Goal: Navigation & Orientation: Understand site structure

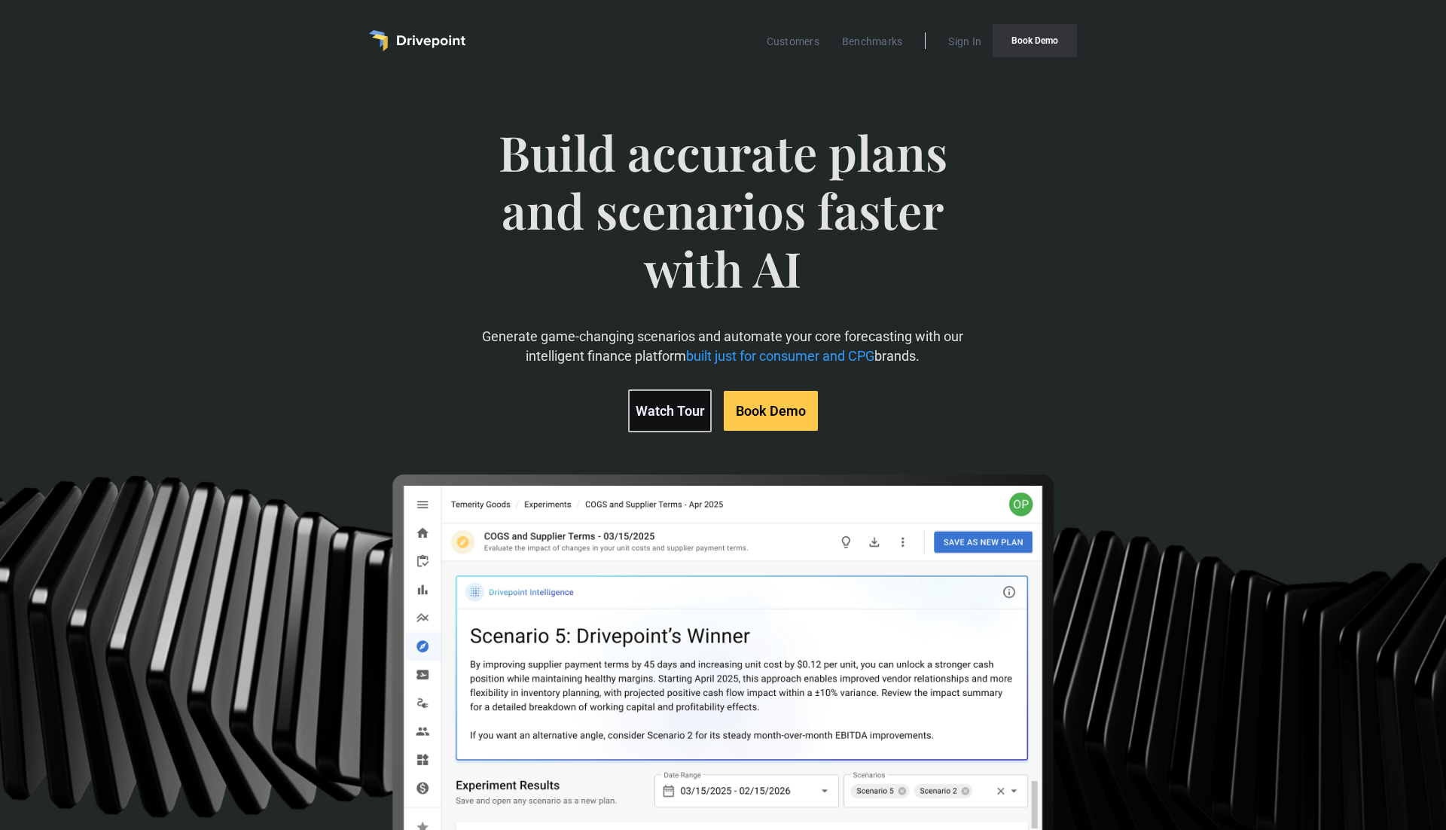
click at [1014, 35] on link "Book Demo" at bounding box center [1035, 40] width 84 height 33
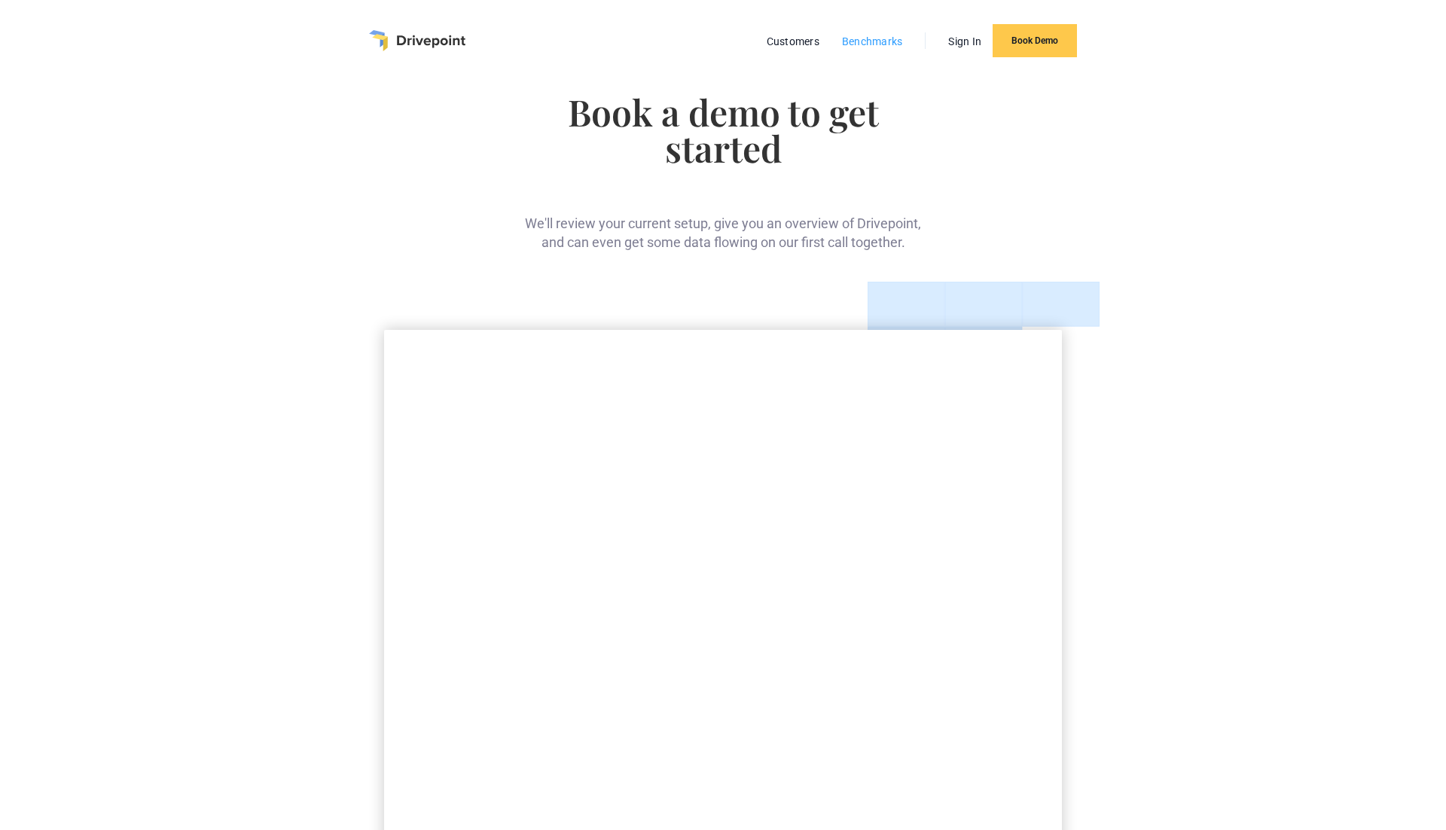
click at [895, 43] on link "Benchmarks" at bounding box center [872, 42] width 76 height 20
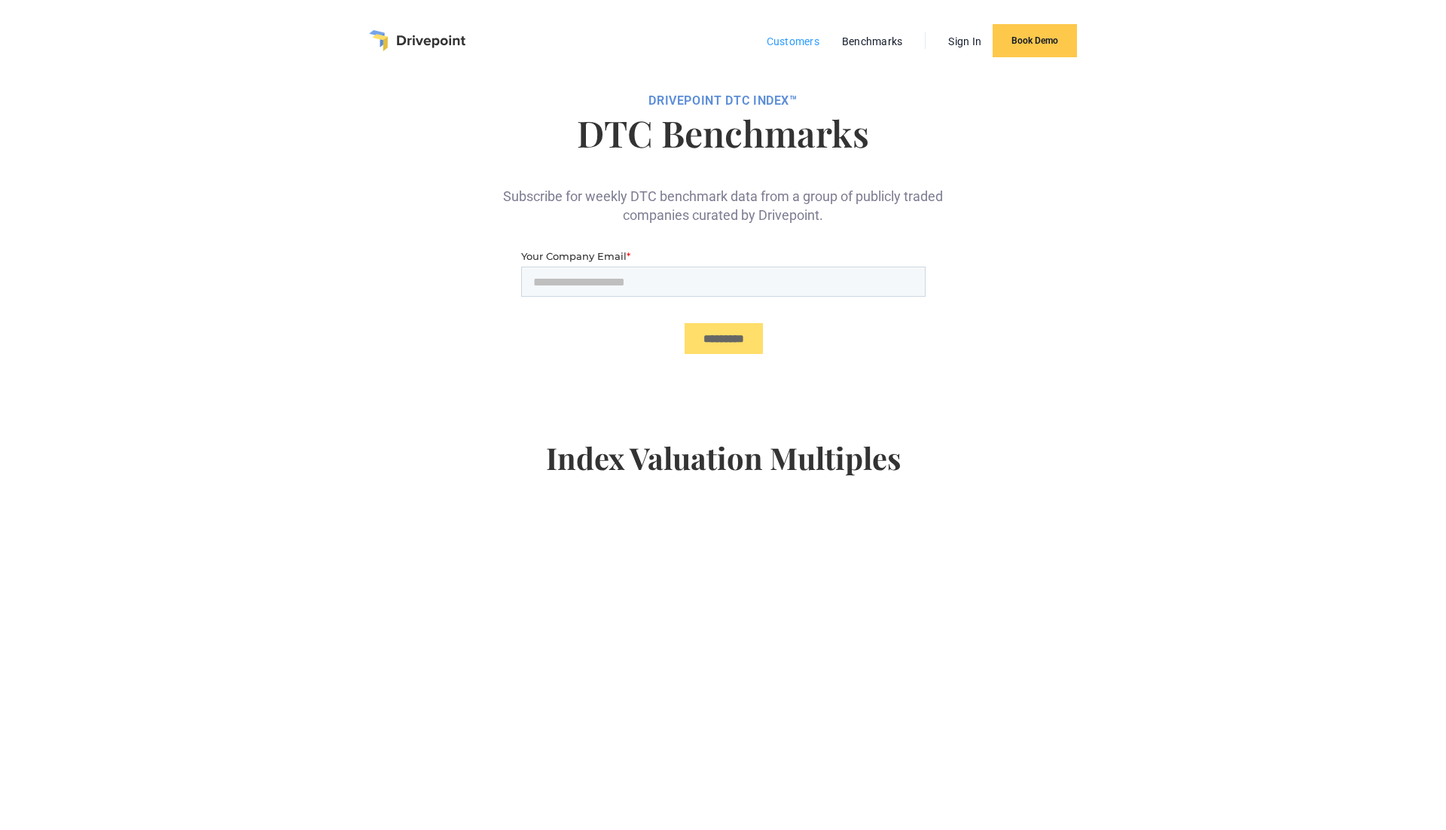
click at [784, 41] on link "Customers" at bounding box center [793, 42] width 68 height 20
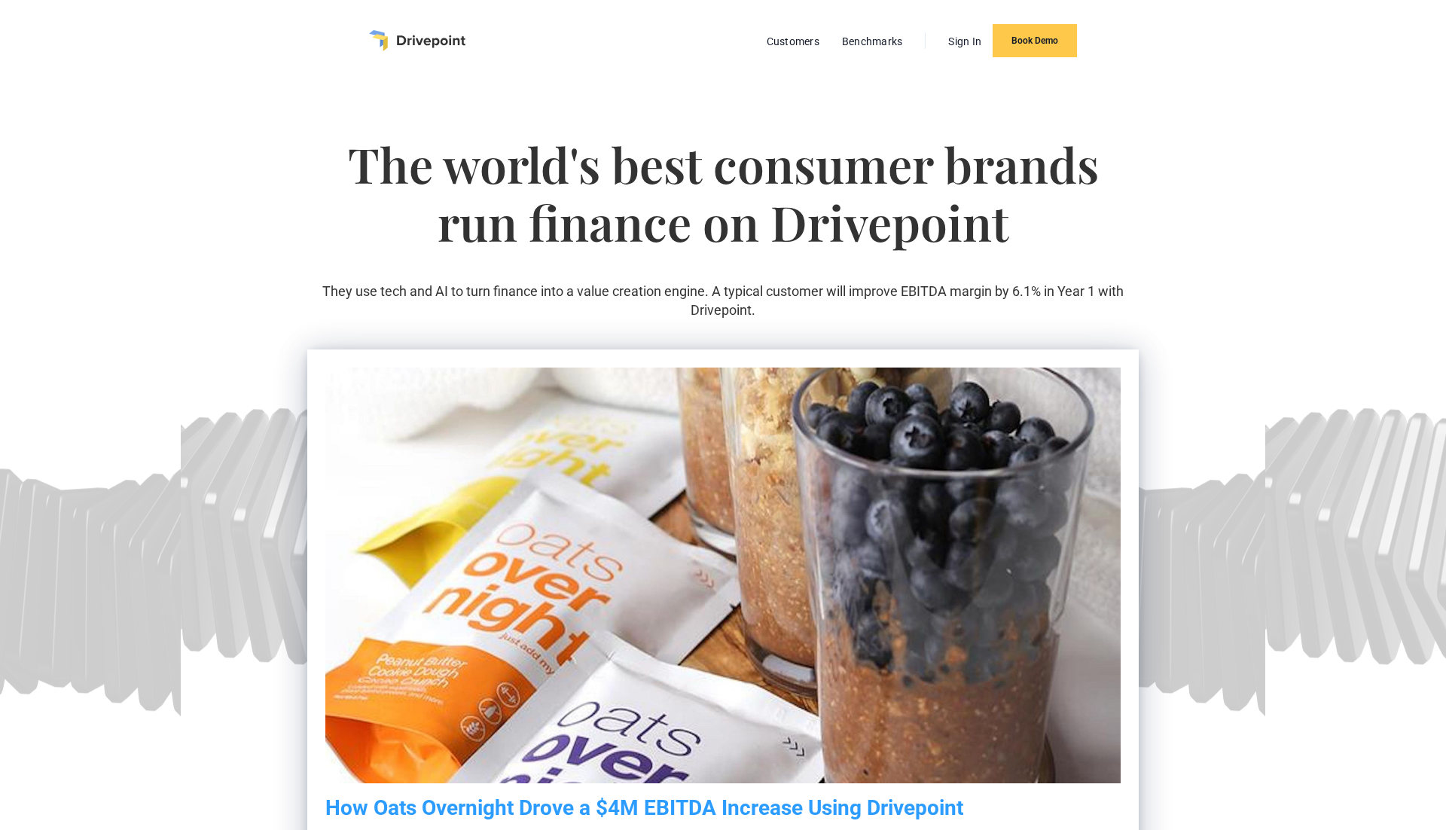
click at [398, 43] on img "home" at bounding box center [417, 40] width 96 height 21
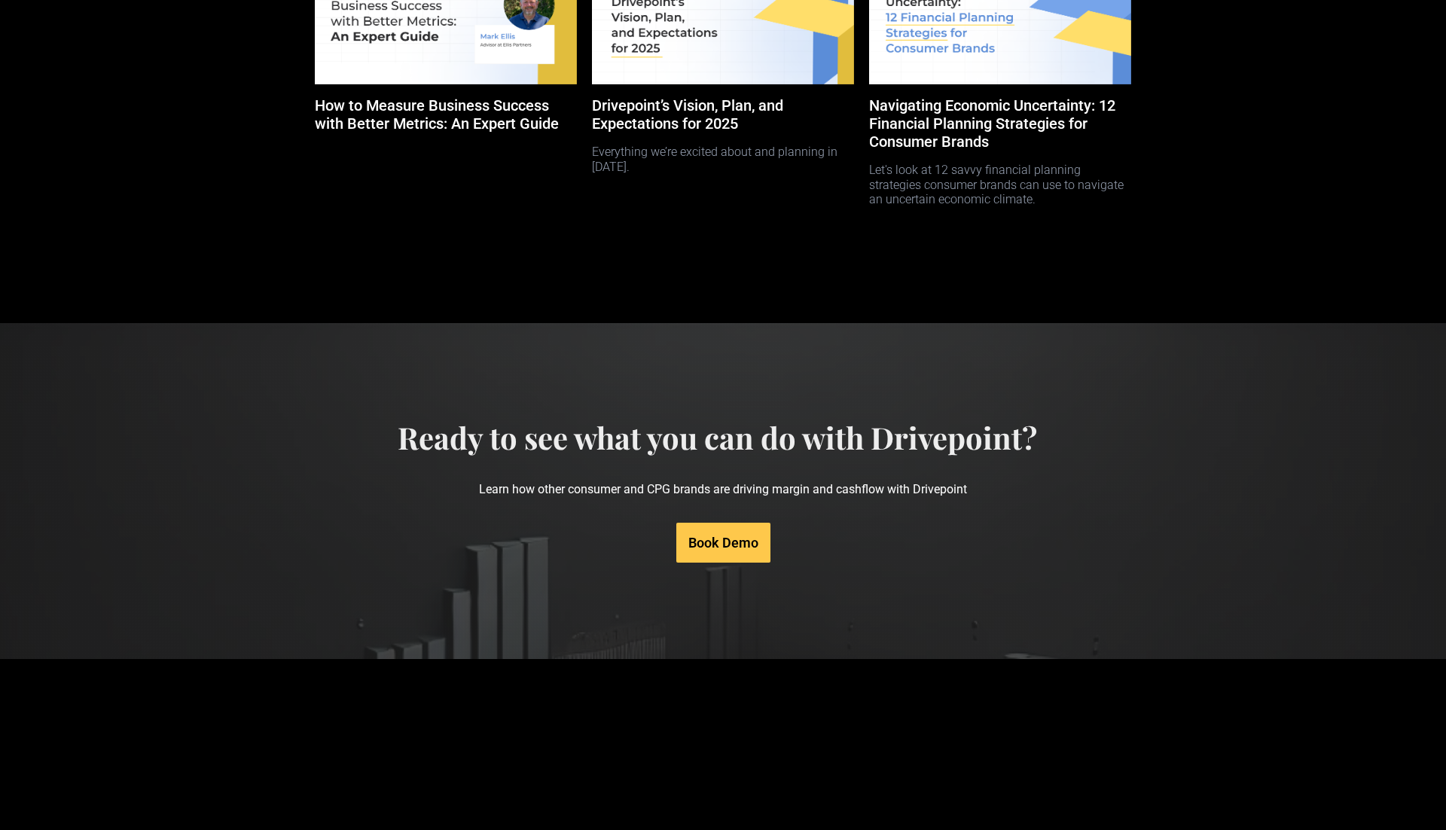
scroll to position [7049, 0]
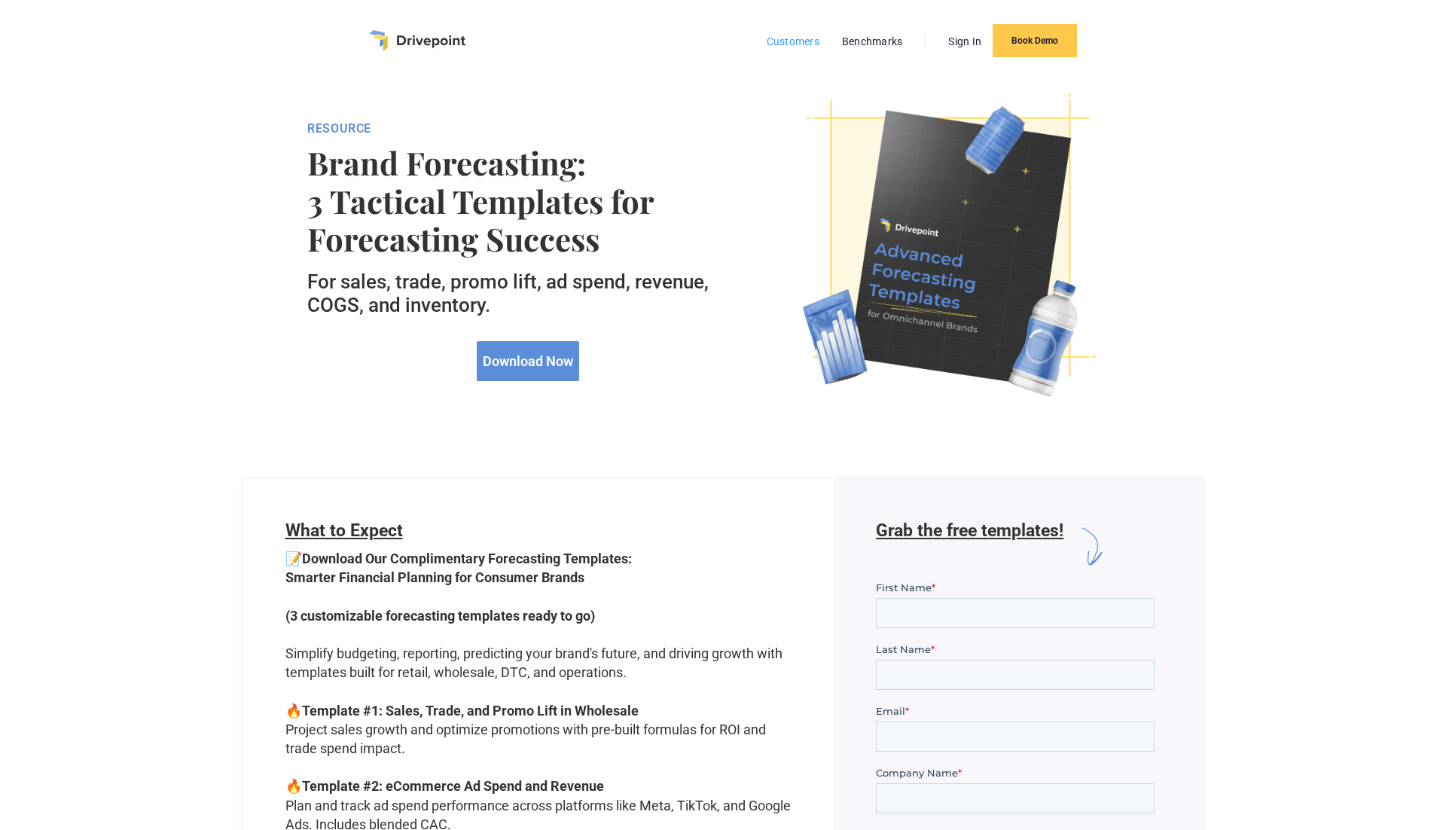
drag, startPoint x: 792, startPoint y: 45, endPoint x: 771, endPoint y: 43, distance: 20.5
click at [792, 45] on link "Customers" at bounding box center [793, 42] width 68 height 20
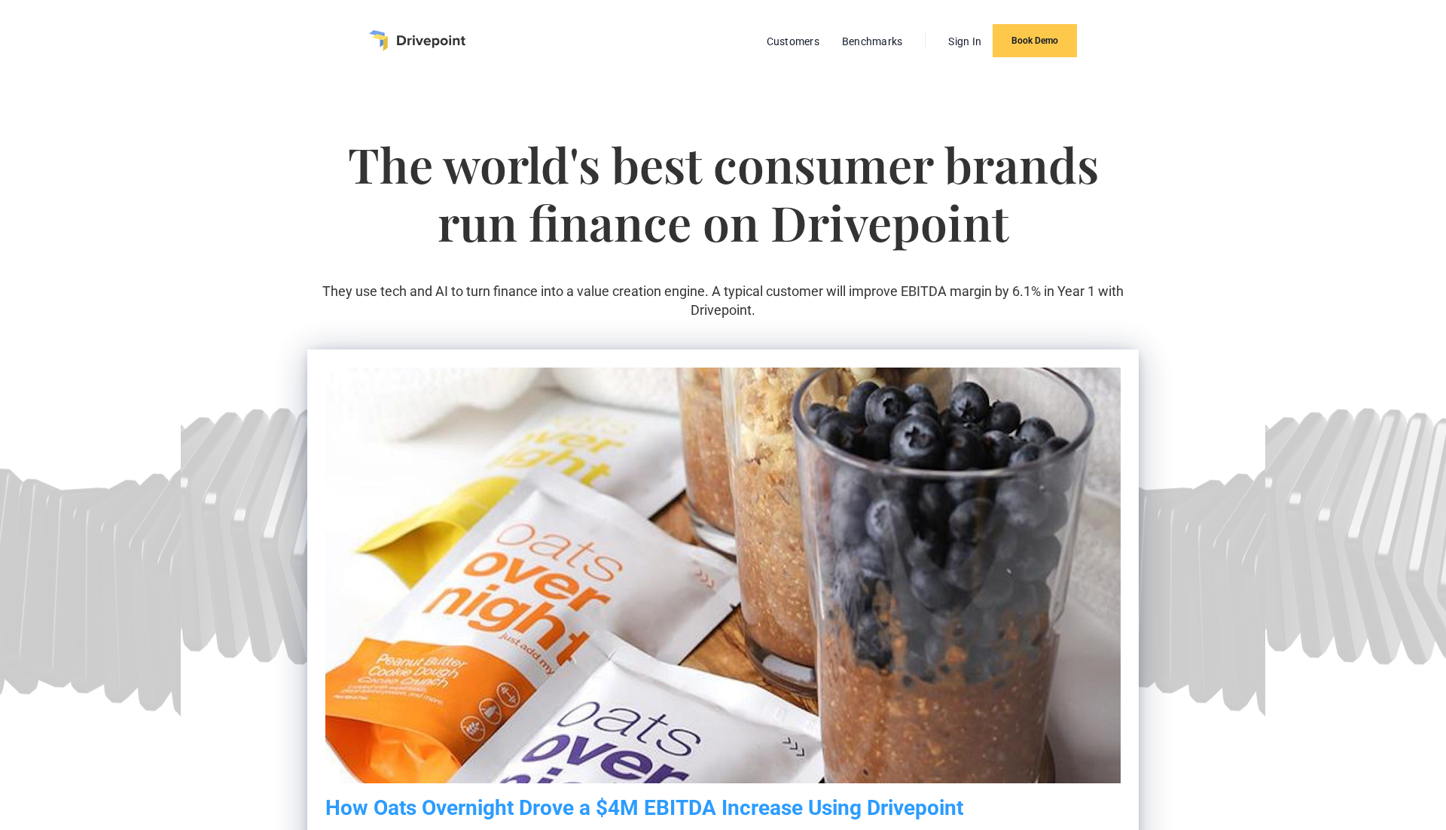
click at [1207, 203] on section "The world's best consumer brands run finance on Drivepoint They use tech and AI…" at bounding box center [723, 536] width 1446 height 911
drag, startPoint x: 408, startPoint y: 44, endPoint x: 392, endPoint y: 44, distance: 15.8
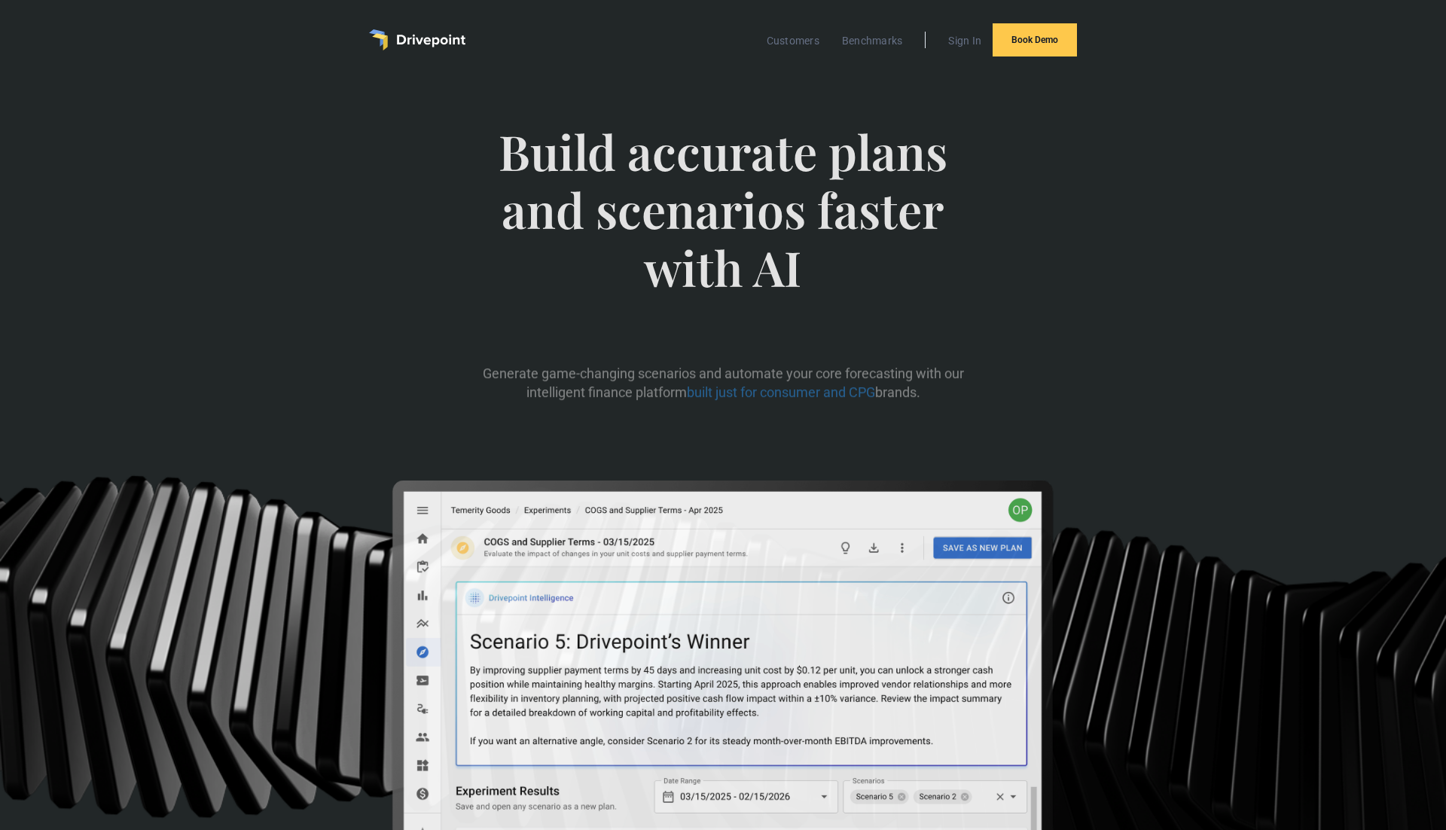
click at [146, 236] on div "Build accurate plans and scenarios faster with AI Generate game-changing scenar…" at bounding box center [723, 476] width 1446 height 790
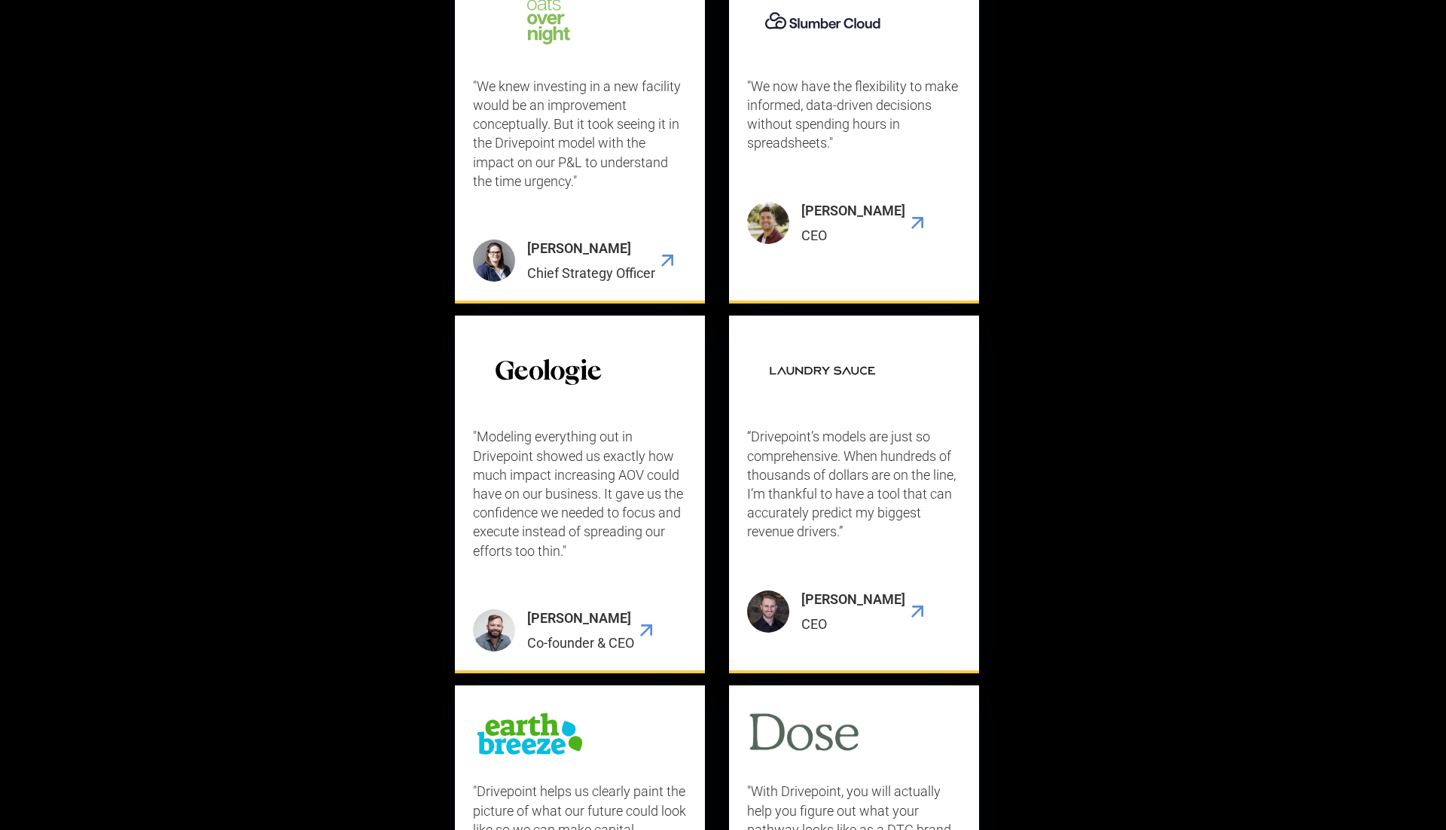
scroll to position [4670, 0]
